Goal: Find specific page/section: Find specific page/section

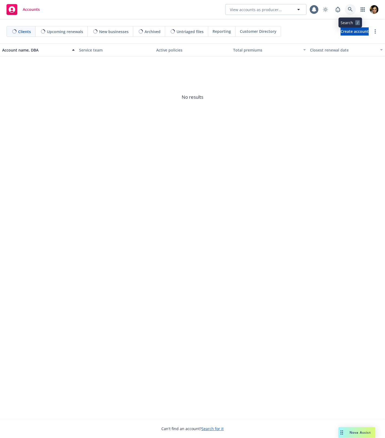
click at [353, 11] on icon at bounding box center [350, 9] width 5 height 5
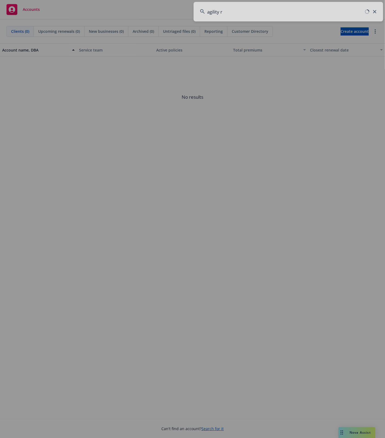
type input "agility ro"
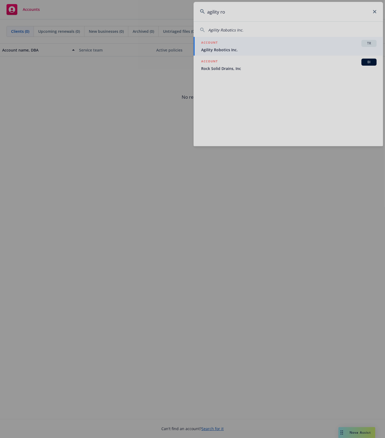
click at [310, 49] on div at bounding box center [192, 219] width 385 height 438
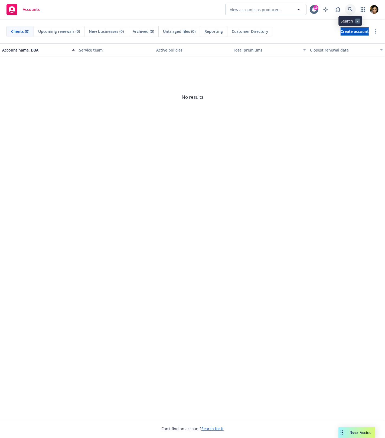
click at [349, 8] on icon at bounding box center [350, 9] width 5 height 5
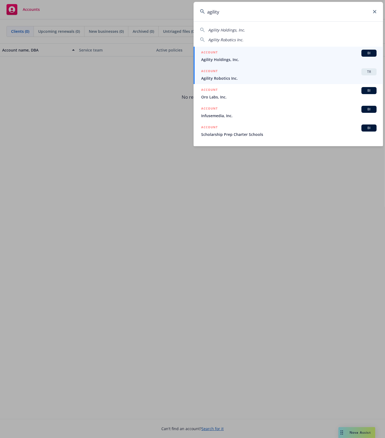
type input "agility"
click at [296, 78] on span "Agility Robotics Inc." at bounding box center [289, 78] width 176 height 6
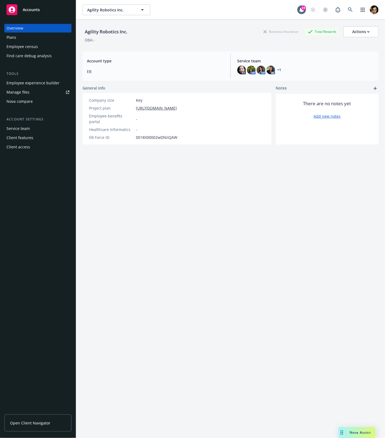
click at [39, 82] on div "Employee experience builder" at bounding box center [33, 83] width 53 height 9
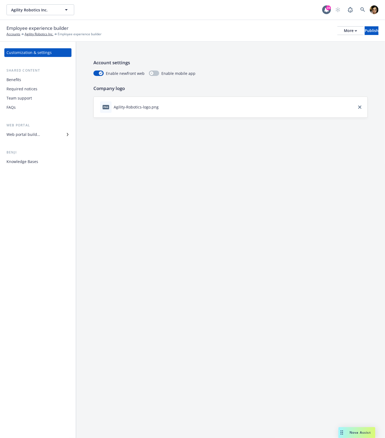
click at [272, 273] on div "Account settings Enable newfront web Enable mobile app Company logo png Agility…" at bounding box center [230, 240] width 309 height 396
